Goal: Information Seeking & Learning: Learn about a topic

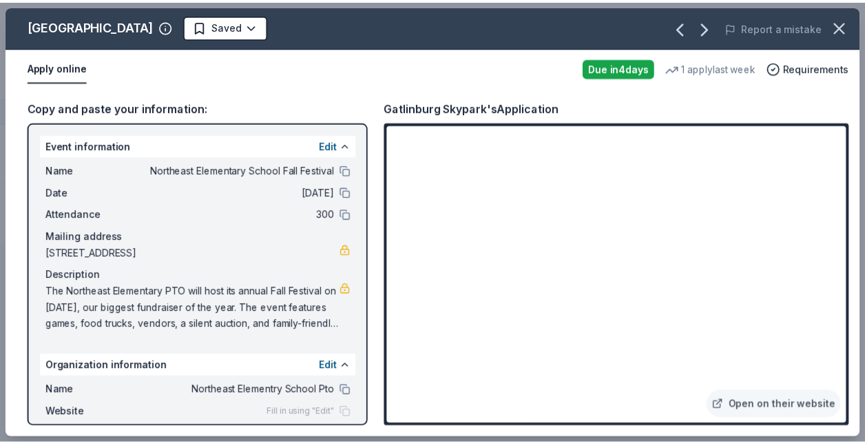
scroll to position [105, 0]
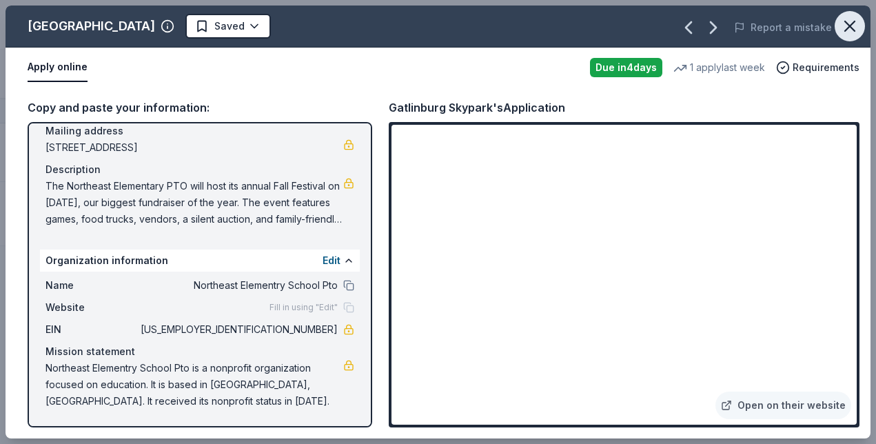
click at [849, 35] on icon "button" at bounding box center [849, 26] width 19 height 19
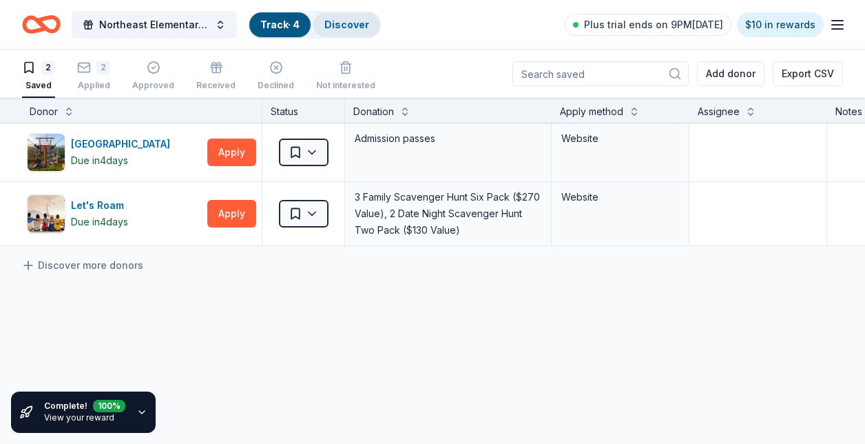
click at [360, 17] on div "Discover" at bounding box center [347, 24] width 67 height 25
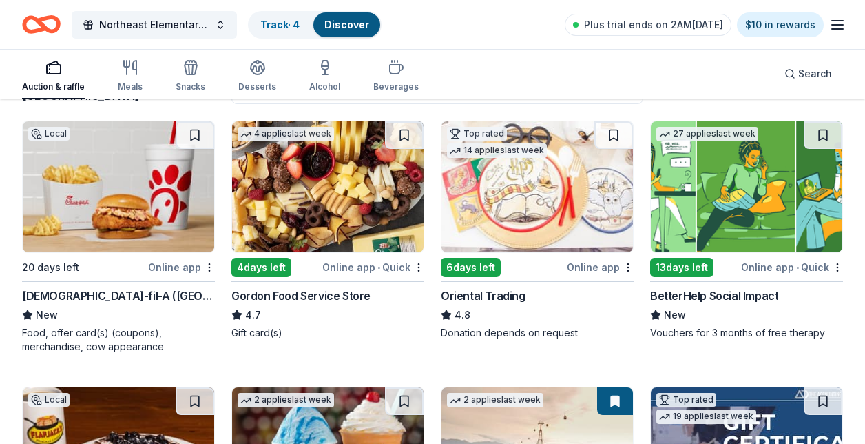
scroll to position [134, 0]
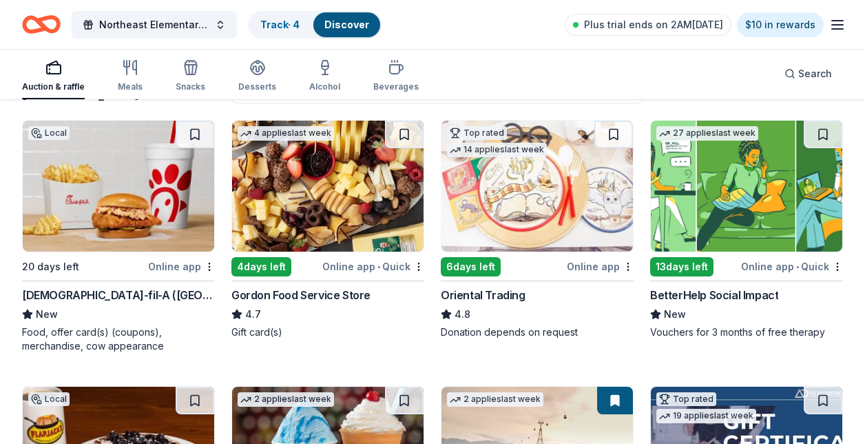
click at [307, 205] on img at bounding box center [328, 186] width 192 height 131
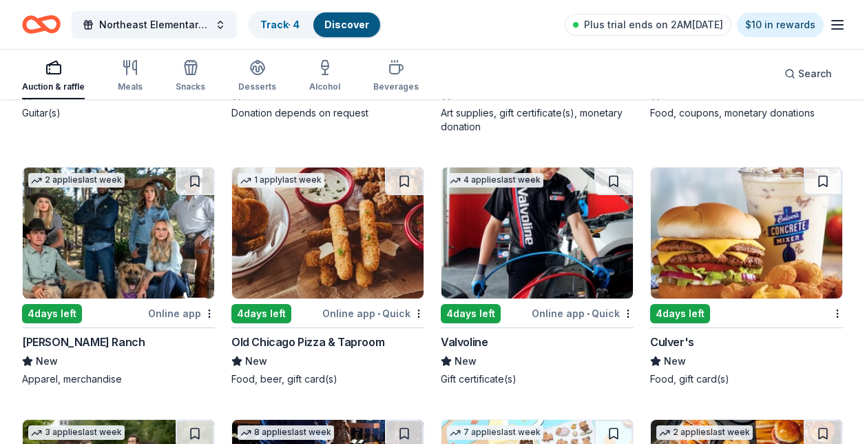
scroll to position [4555, 0]
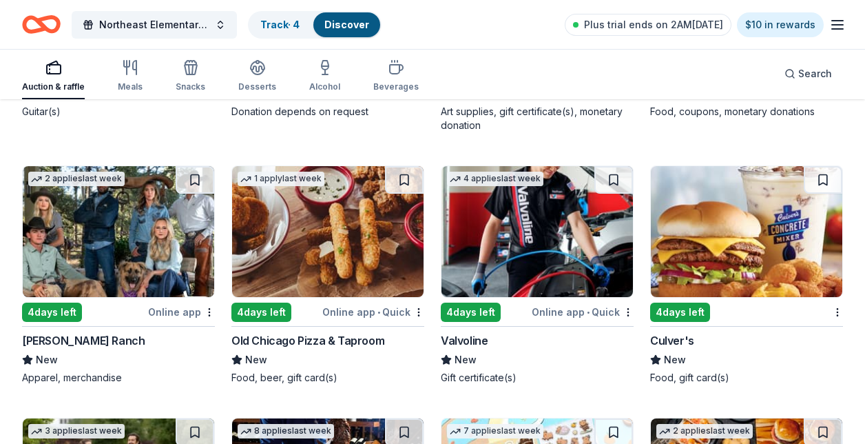
click at [296, 260] on img at bounding box center [328, 231] width 192 height 131
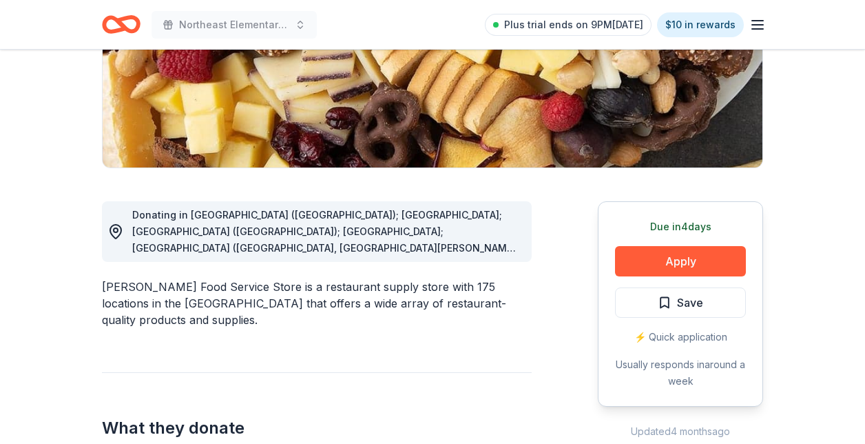
scroll to position [252, 0]
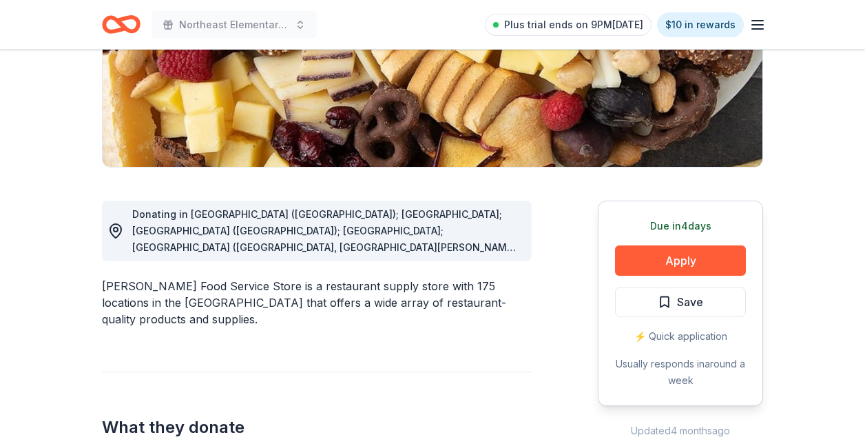
click at [344, 238] on div "Donating in AL (Huntsville); FL; GA (Lithia Springs); IL; IN (Elkhart, Fort Way…" at bounding box center [326, 231] width 389 height 50
click at [491, 253] on div "Donating in AL (Huntsville); FL; GA (Lithia Springs); IL; IN (Elkhart, Fort Way…" at bounding box center [326, 231] width 389 height 50
click at [116, 231] on circle at bounding box center [116, 229] width 4 height 4
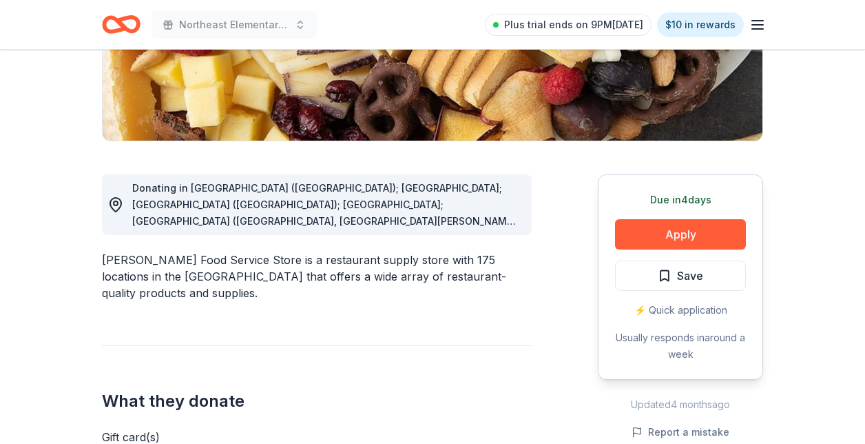
scroll to position [279, 0]
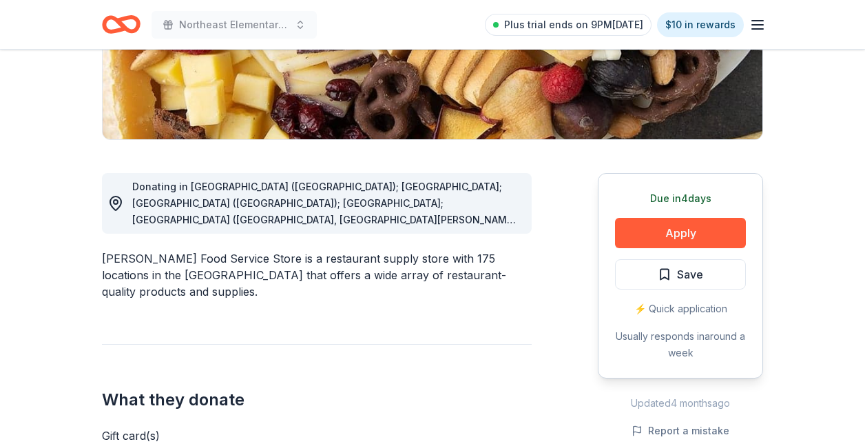
click at [417, 206] on span "Donating in AL (Huntsville); FL; GA (Lithia Springs); IL; IN (Elkhart, Fort Way…" at bounding box center [325, 369] width 387 height 376
